Goal: Transaction & Acquisition: Download file/media

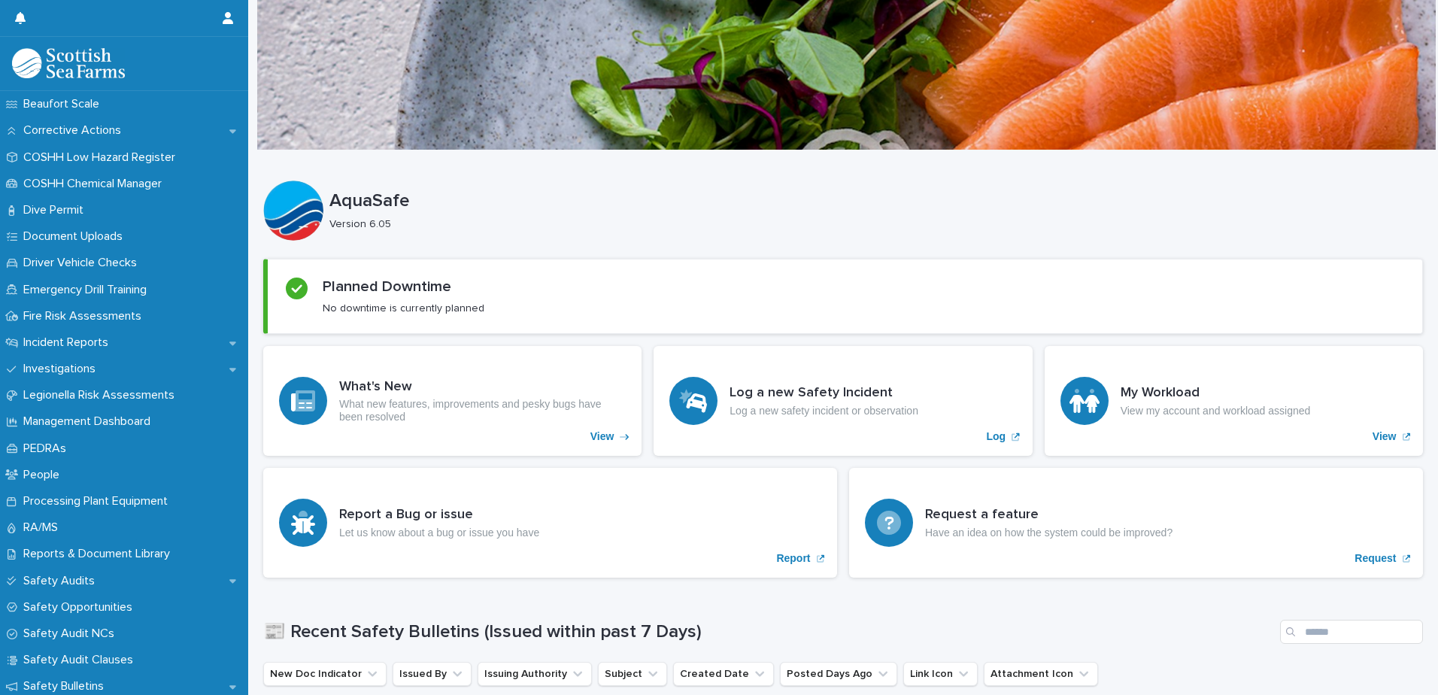
scroll to position [431, 0]
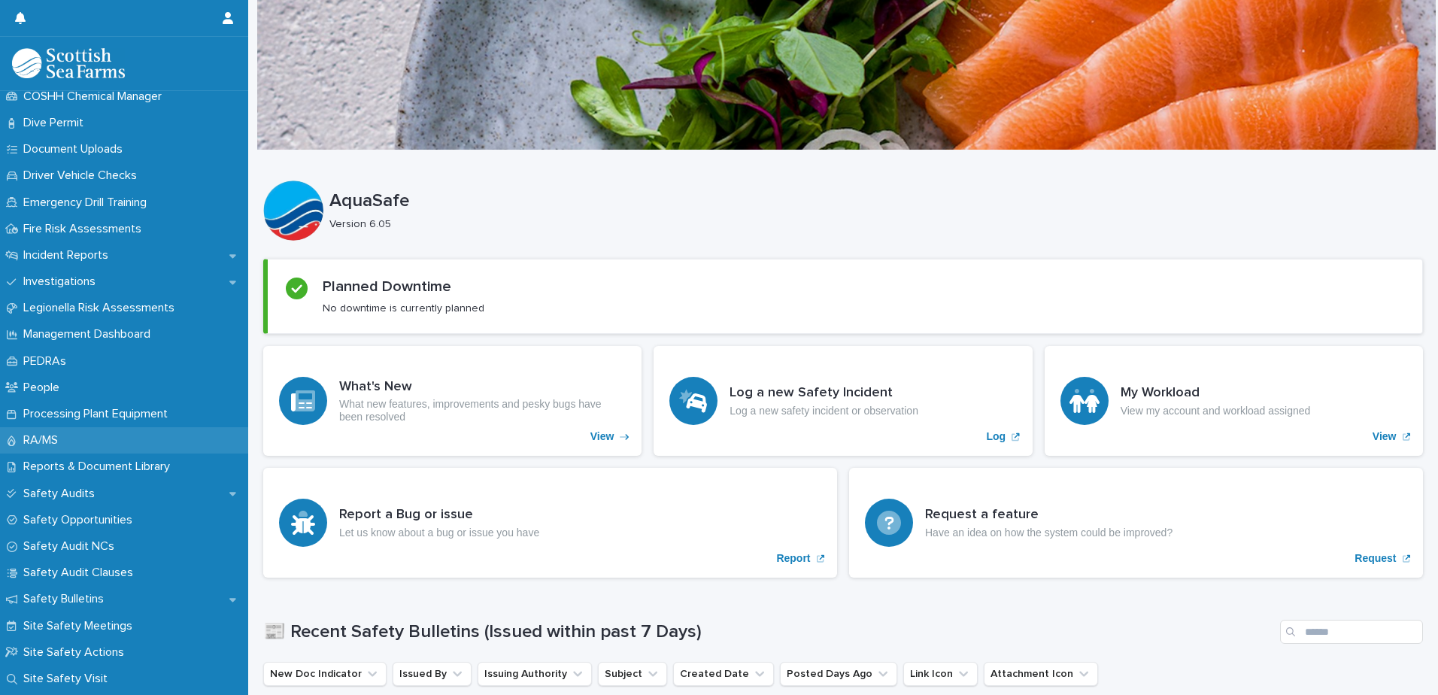
click at [32, 436] on p "RA/MS" at bounding box center [43, 440] width 53 height 14
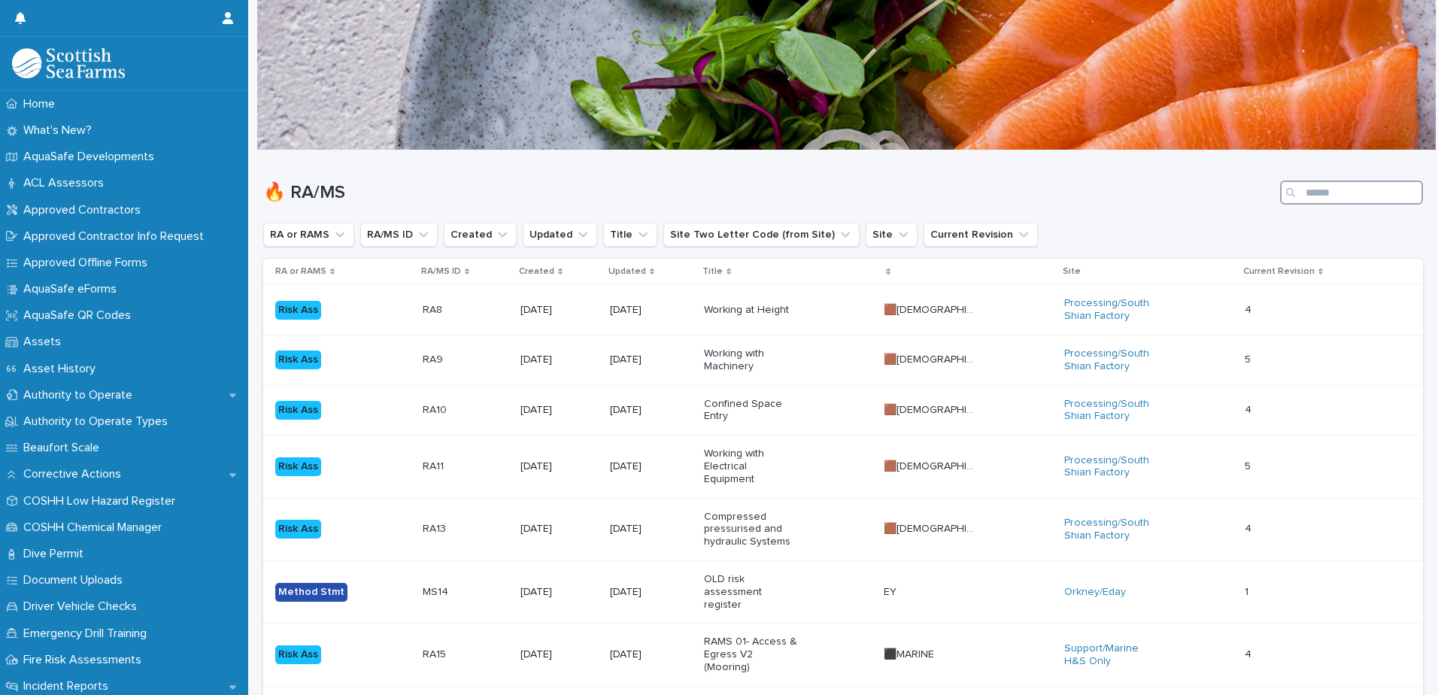
click at [1334, 196] on input "Search" at bounding box center [1351, 193] width 143 height 24
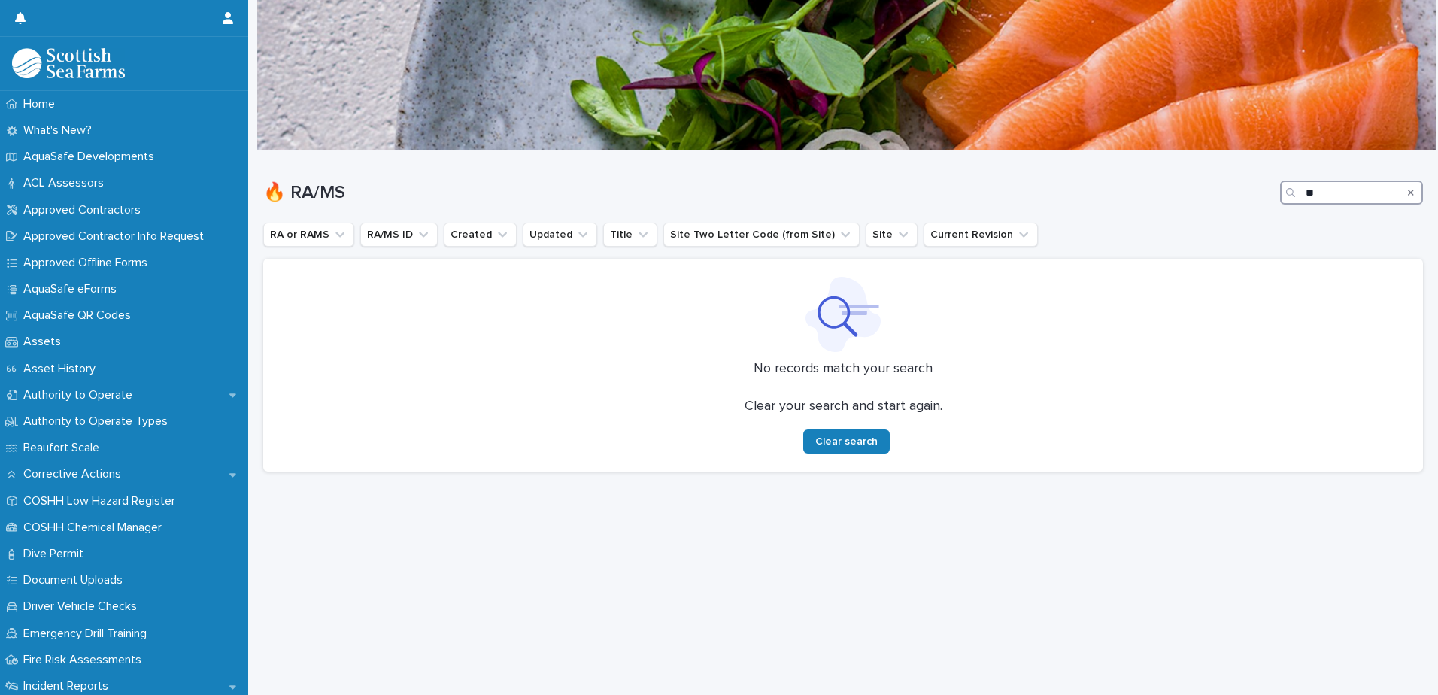
type input "*"
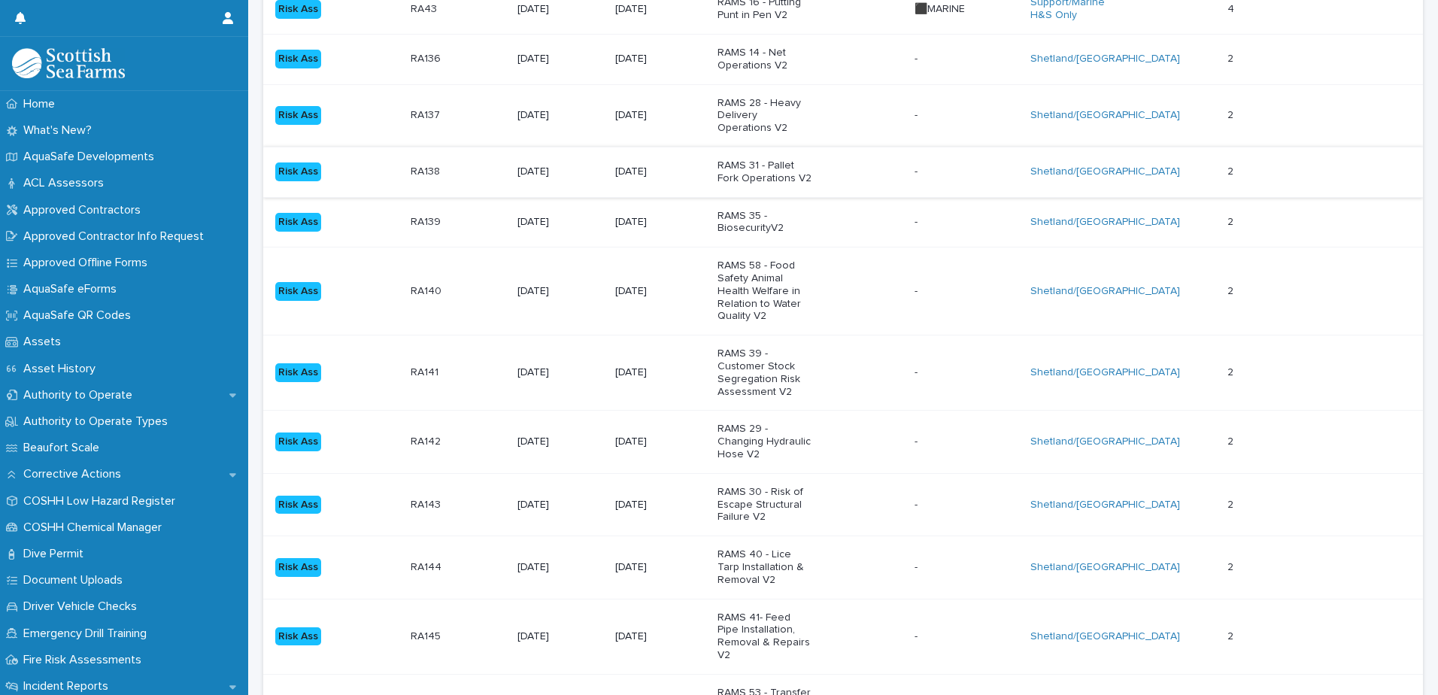
scroll to position [376, 0]
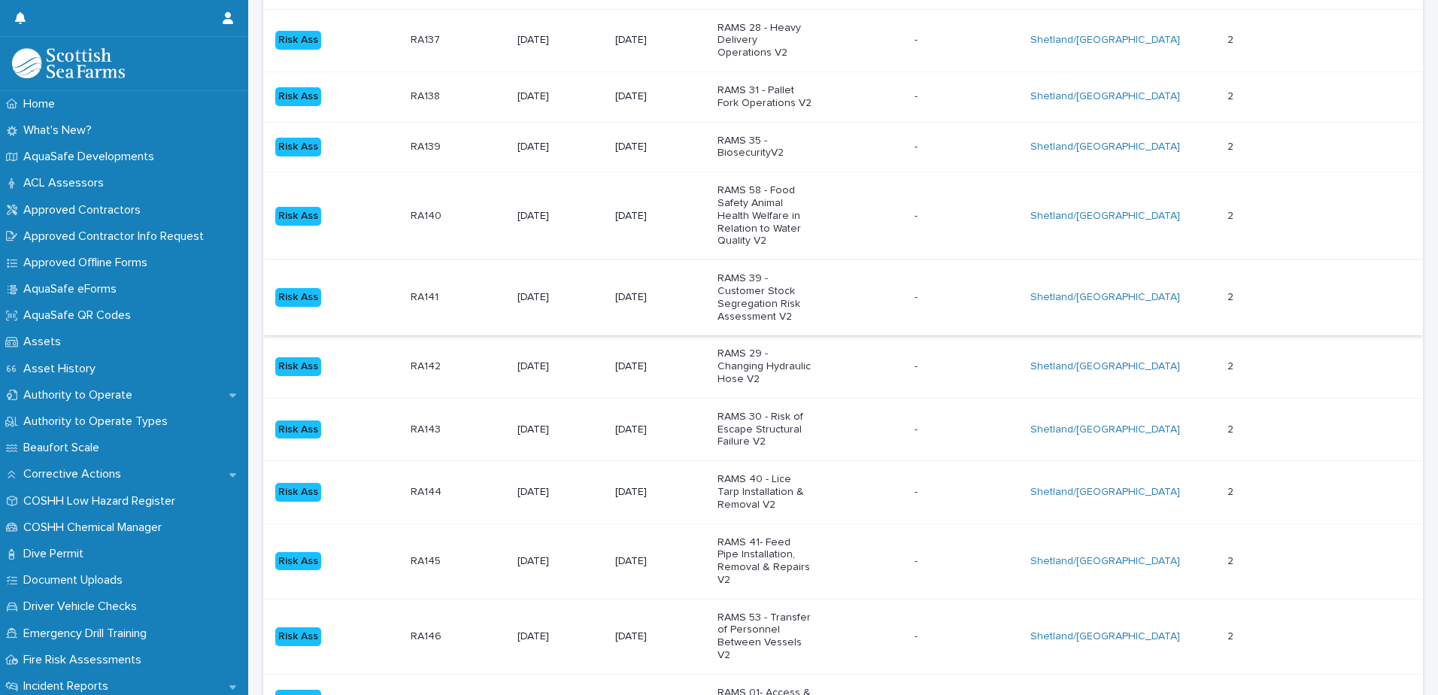
type input "***"
click at [760, 303] on p "RAMS 39 - Customer Stock Segregation Risk Assessment V2" at bounding box center [765, 297] width 94 height 50
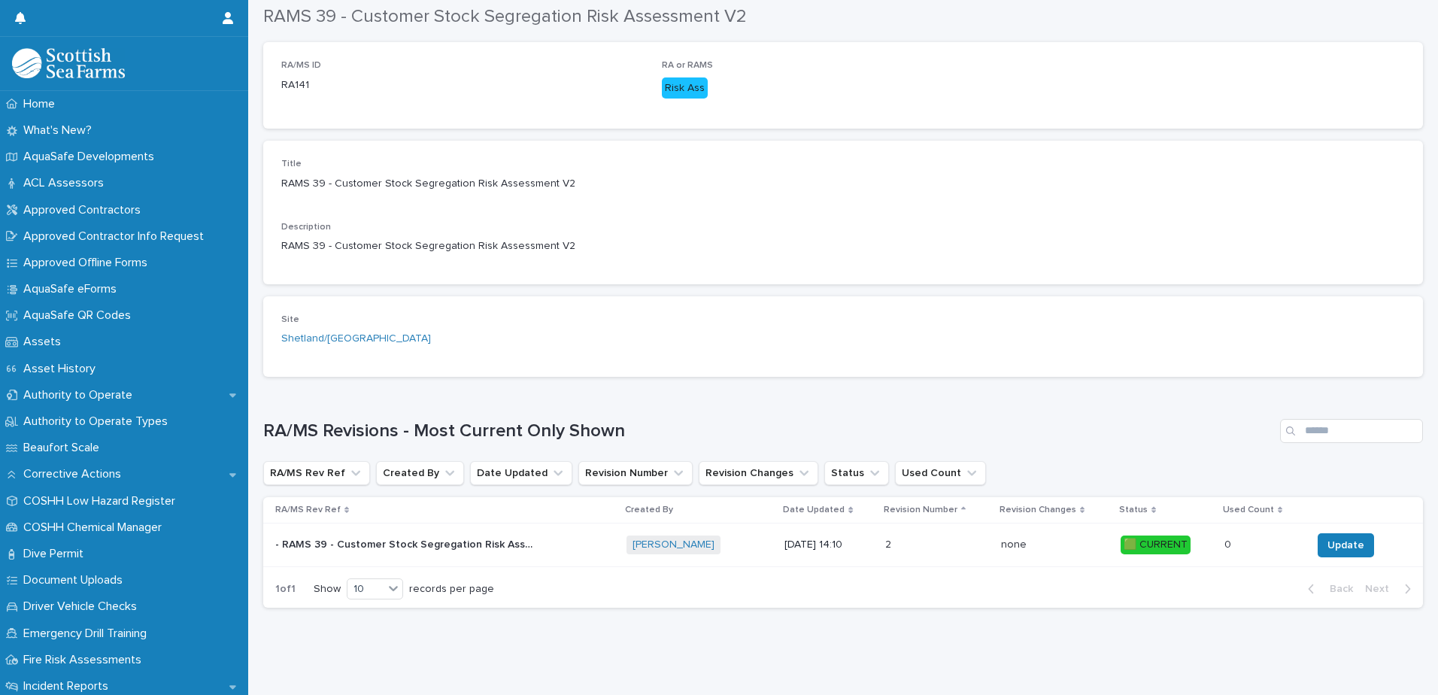
scroll to position [240, 0]
click at [822, 539] on p "[DATE] 14:10" at bounding box center [829, 545] width 89 height 13
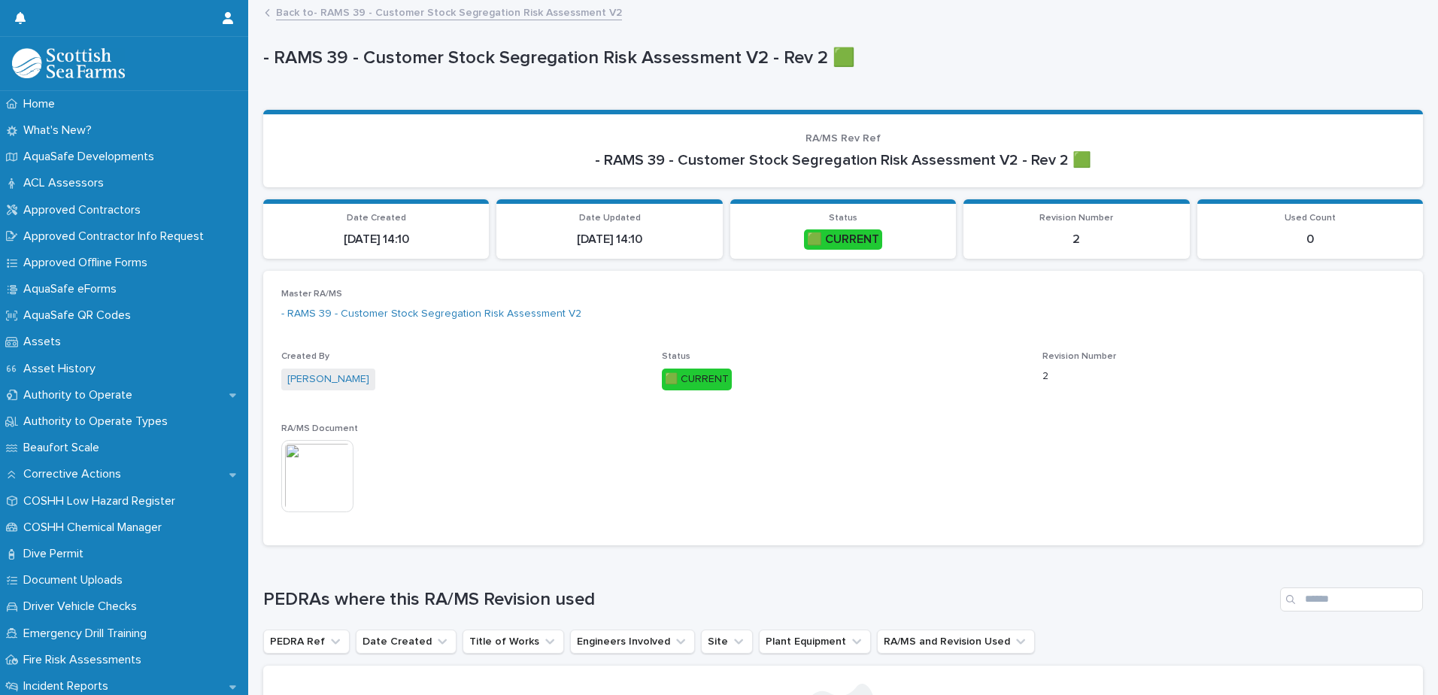
click at [312, 487] on img at bounding box center [317, 476] width 72 height 72
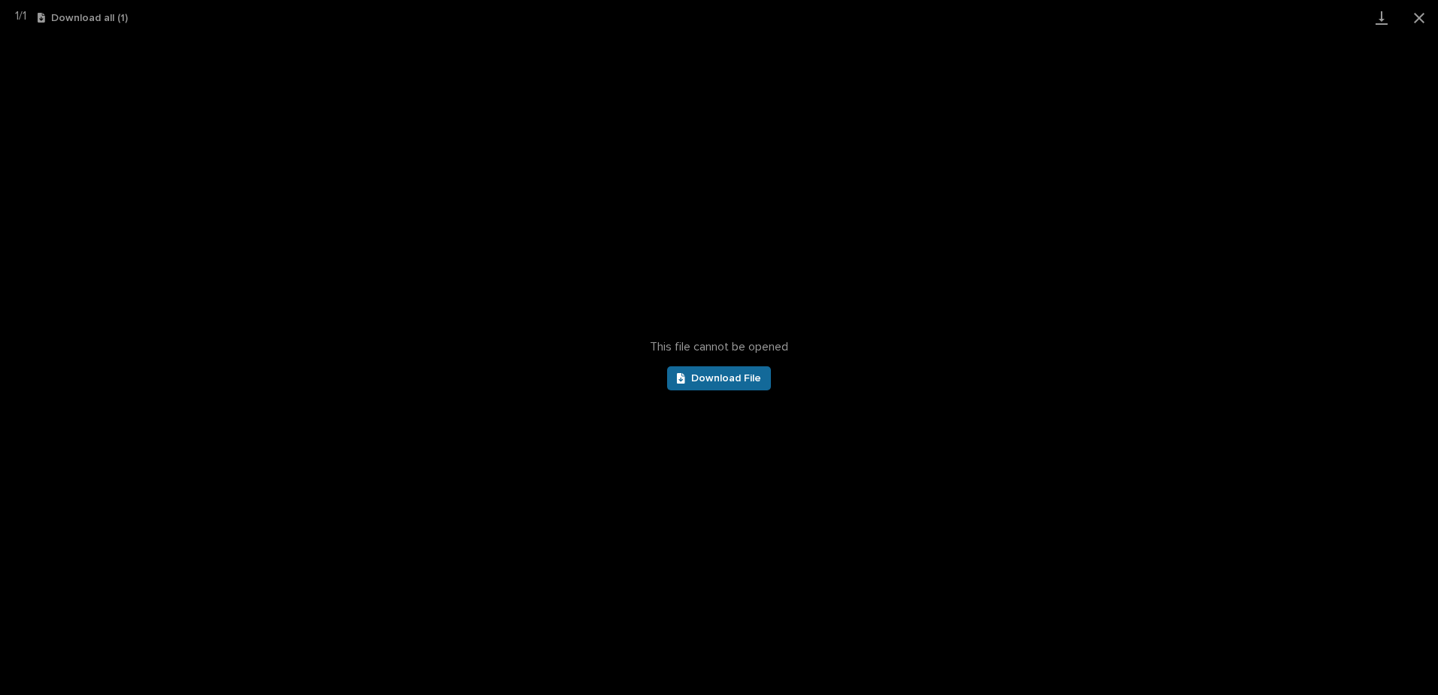
click at [726, 379] on span "Download File" at bounding box center [726, 378] width 70 height 11
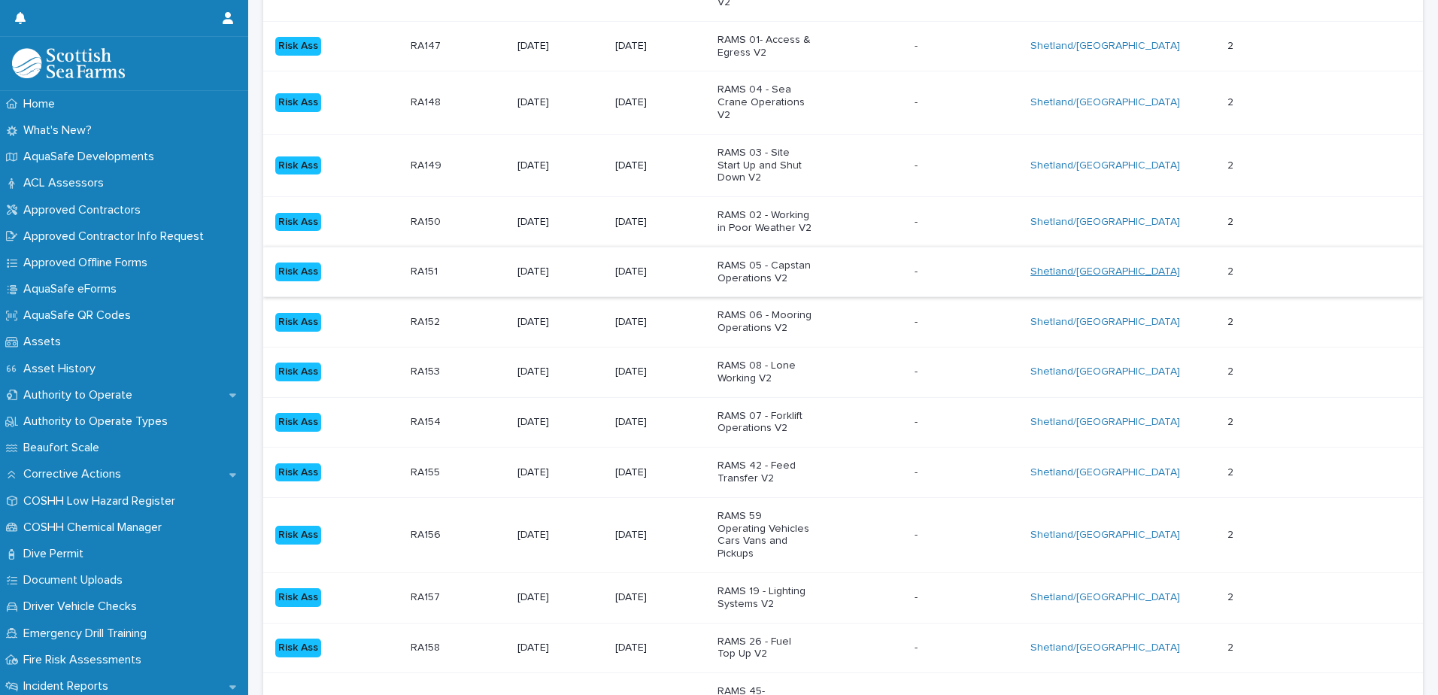
scroll to position [1053, 0]
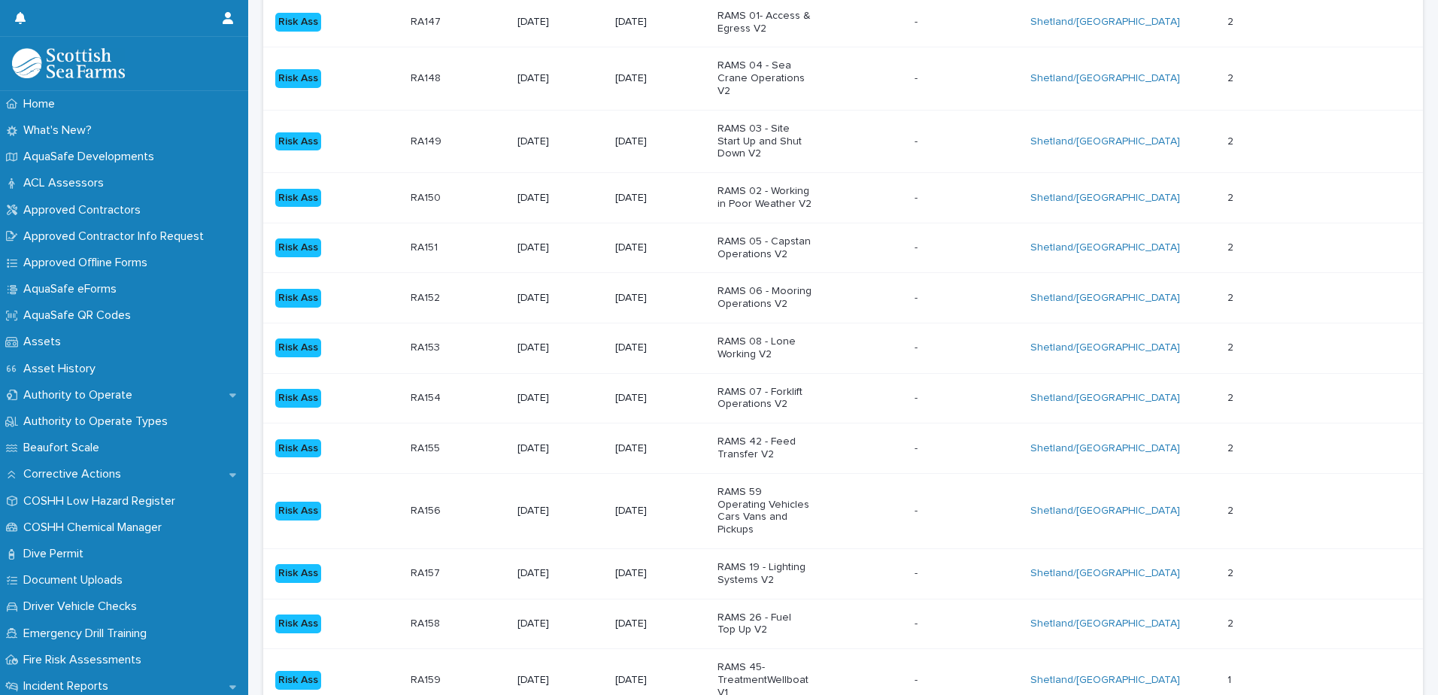
click at [987, 438] on div "- -" at bounding box center [967, 448] width 104 height 25
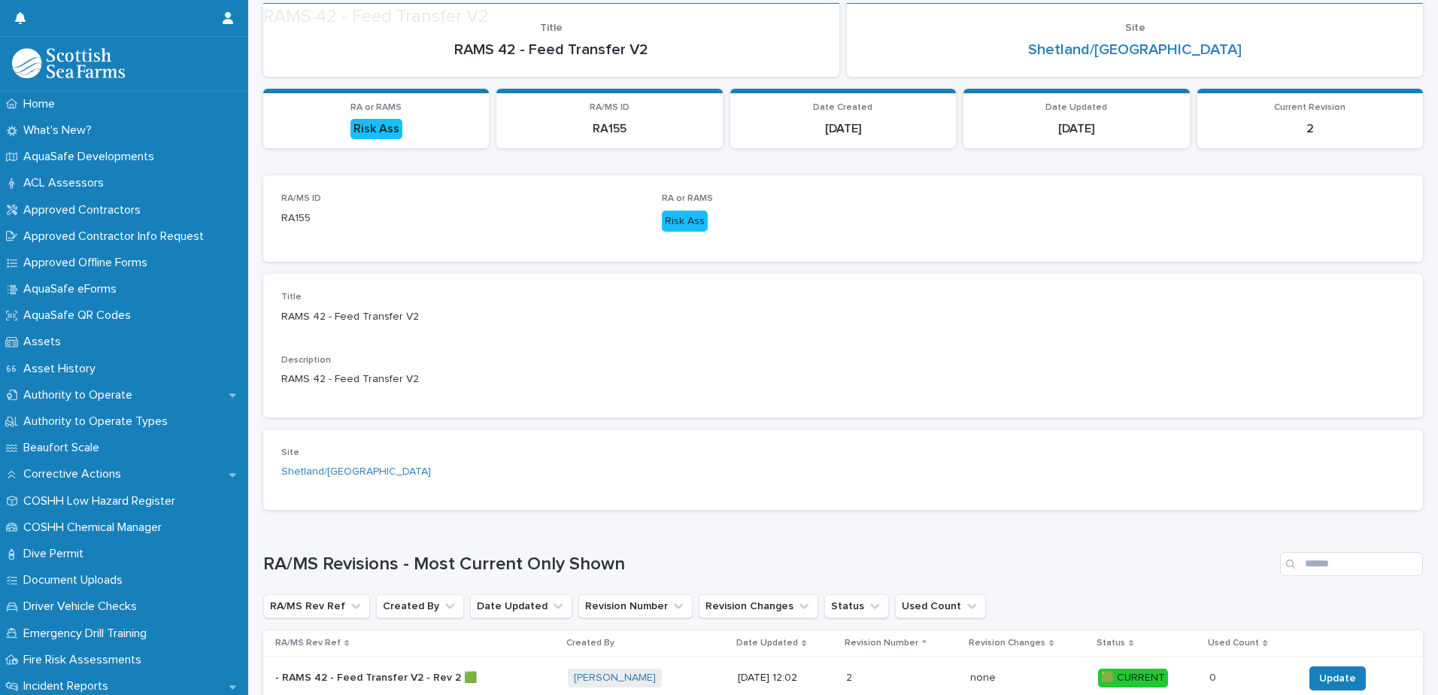
scroll to position [226, 0]
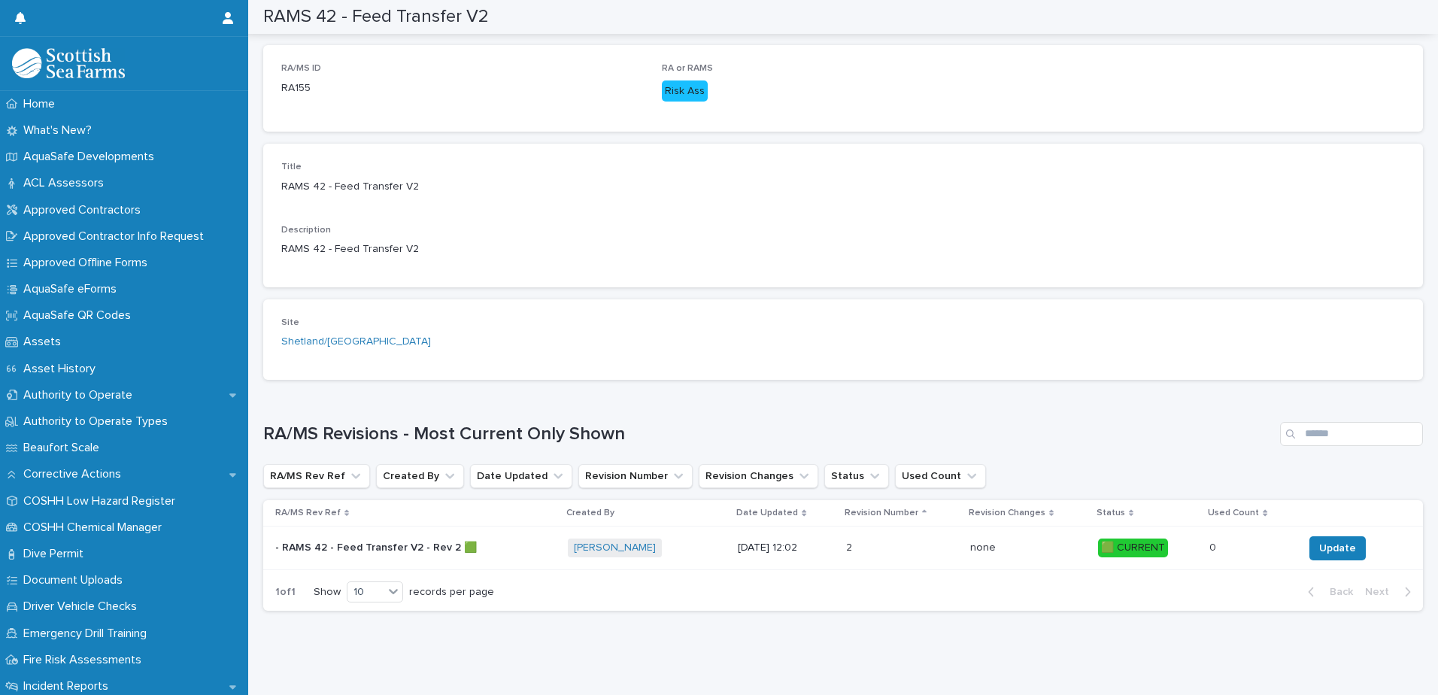
click at [783, 547] on p "[DATE] 12:02" at bounding box center [786, 548] width 96 height 13
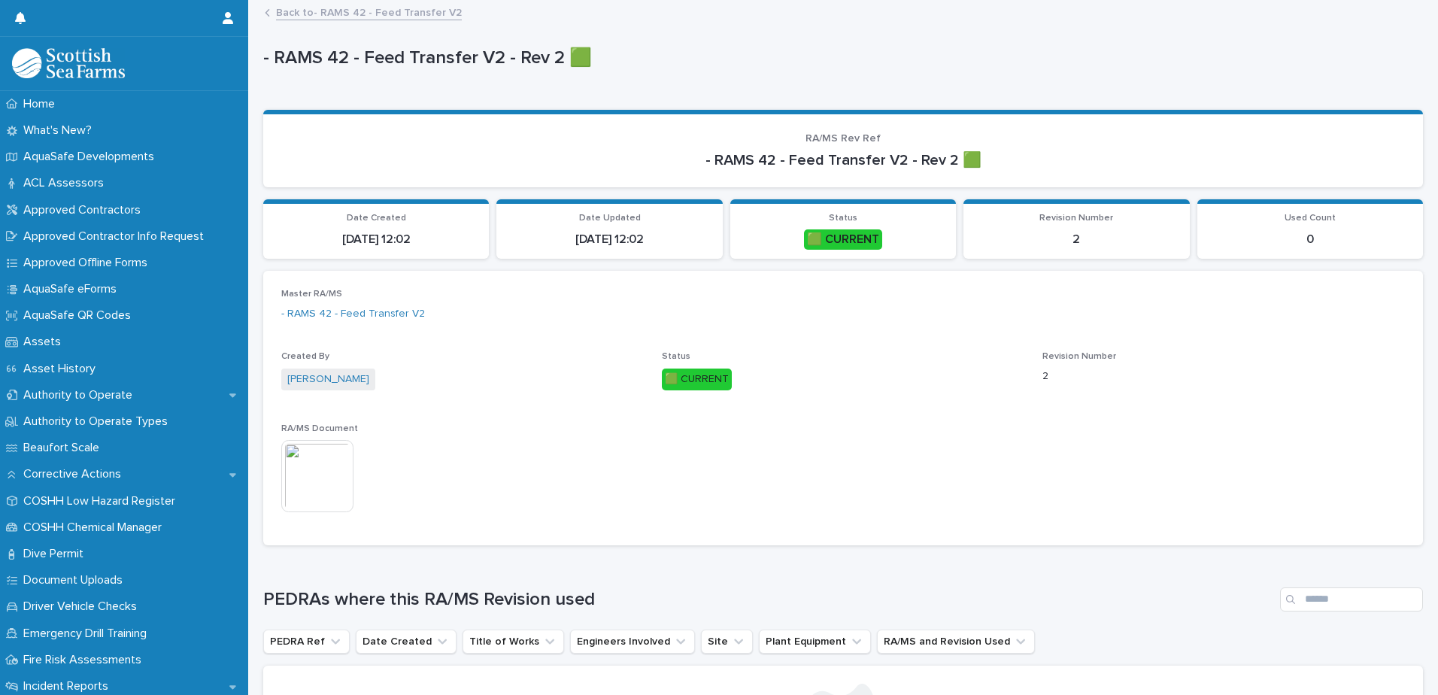
click at [305, 486] on img at bounding box center [317, 476] width 72 height 72
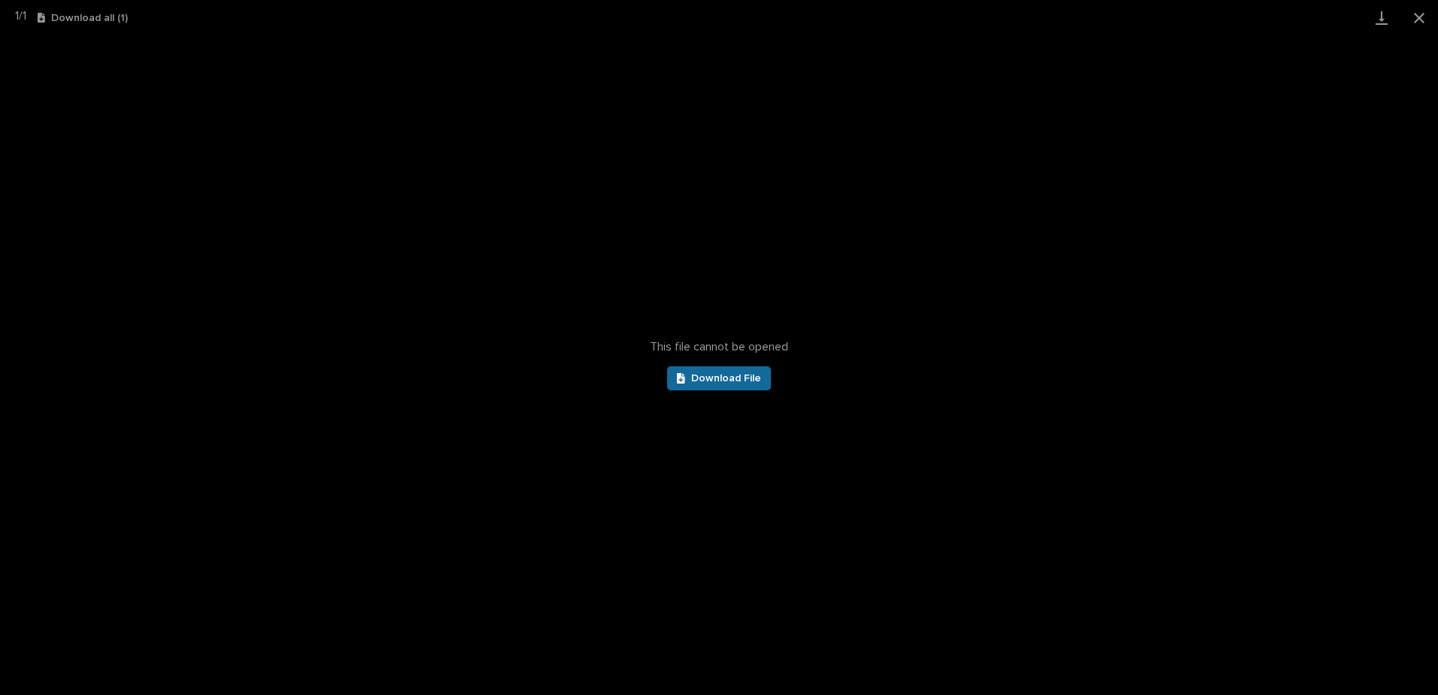
click at [743, 375] on span "Download File" at bounding box center [726, 378] width 70 height 11
